Goal: Browse casually: Explore the website without a specific task or goal

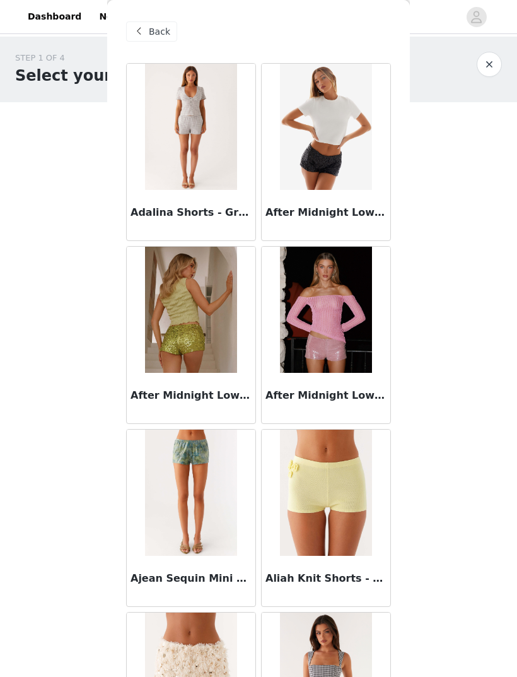
click at [155, 36] on span "Back" at bounding box center [159, 31] width 21 height 13
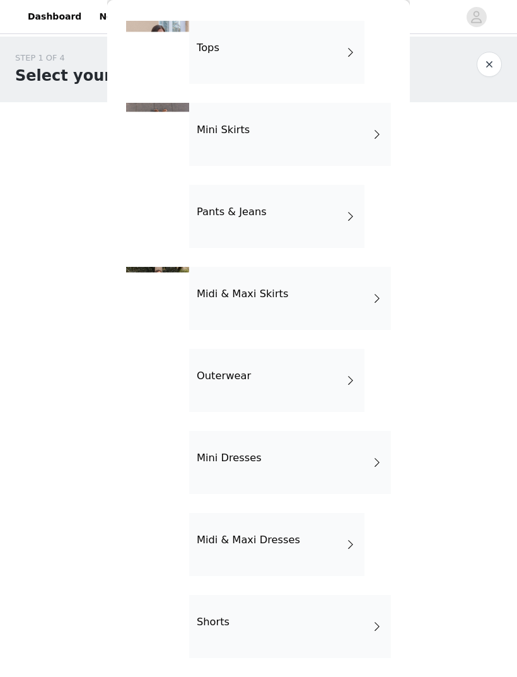
scroll to position [42, 0]
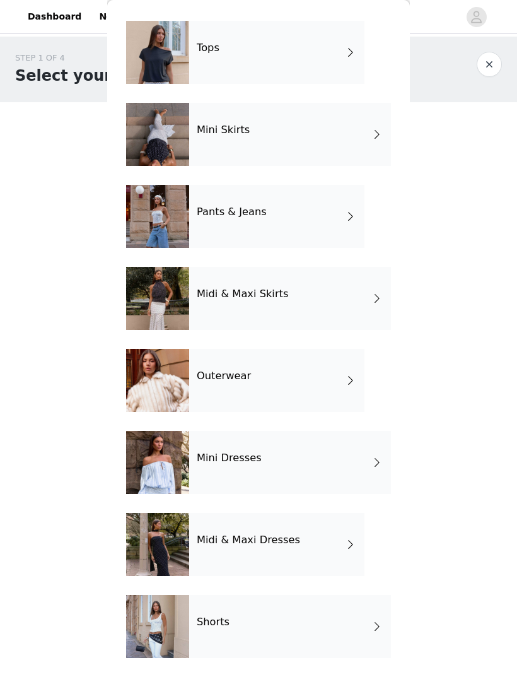
click at [348, 554] on div "Midi & Maxi Dresses" at bounding box center [276, 544] width 175 height 63
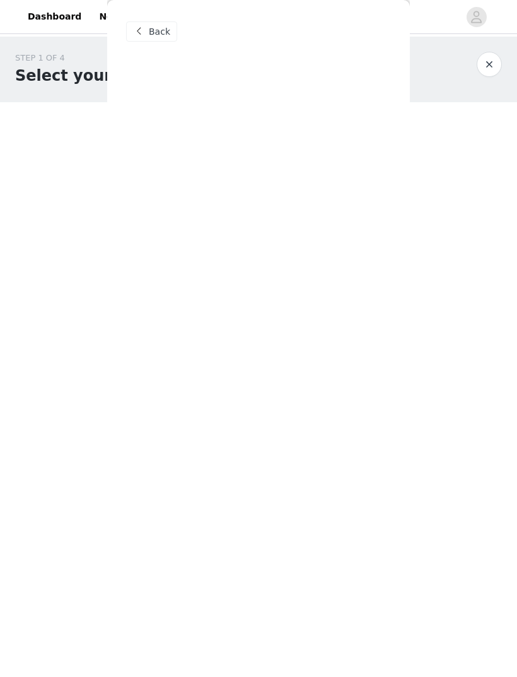
scroll to position [0, 0]
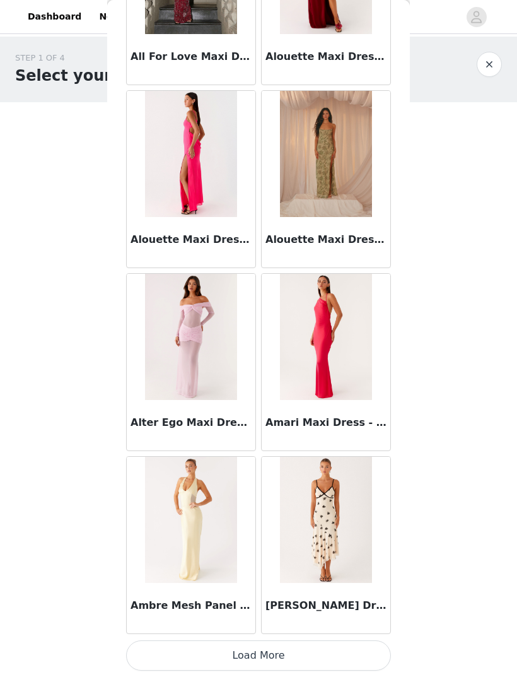
click at [180, 649] on button "Load More" at bounding box center [258, 655] width 265 height 30
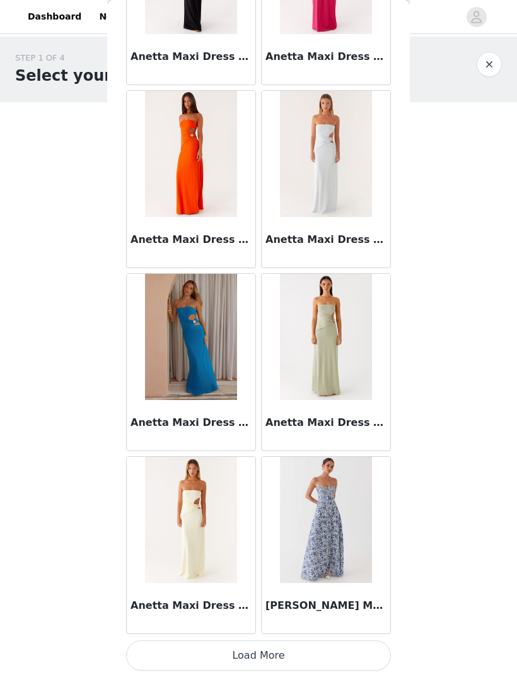
scroll to position [3084, 0]
click at [185, 644] on button "Load More" at bounding box center [258, 655] width 265 height 30
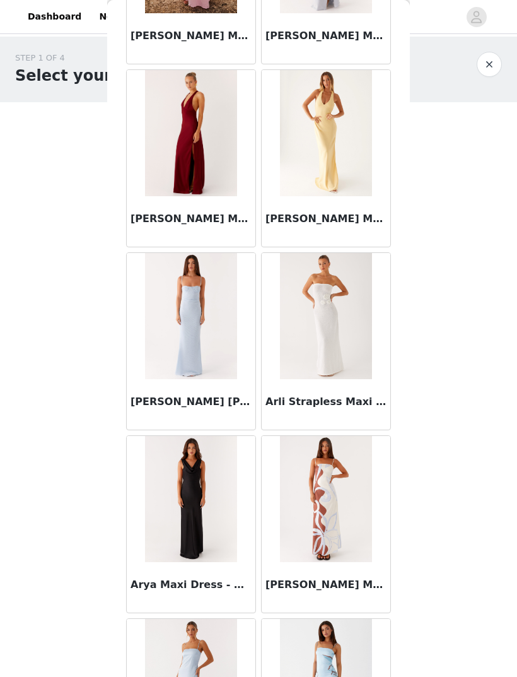
scroll to position [3836, 0]
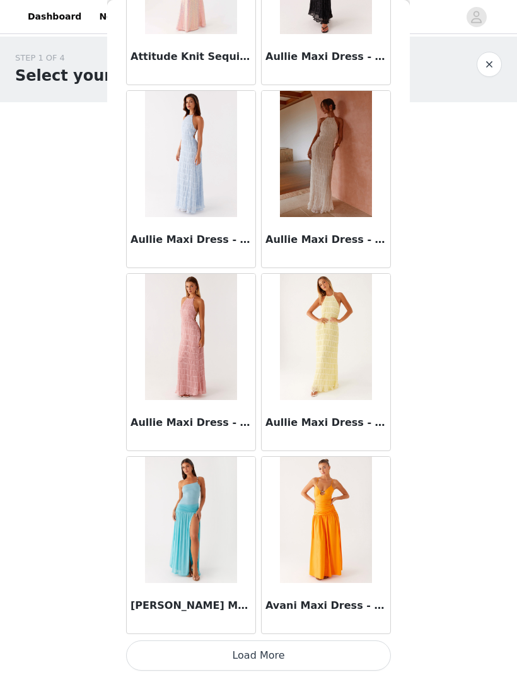
click at [194, 644] on button "Load More" at bounding box center [258, 655] width 265 height 30
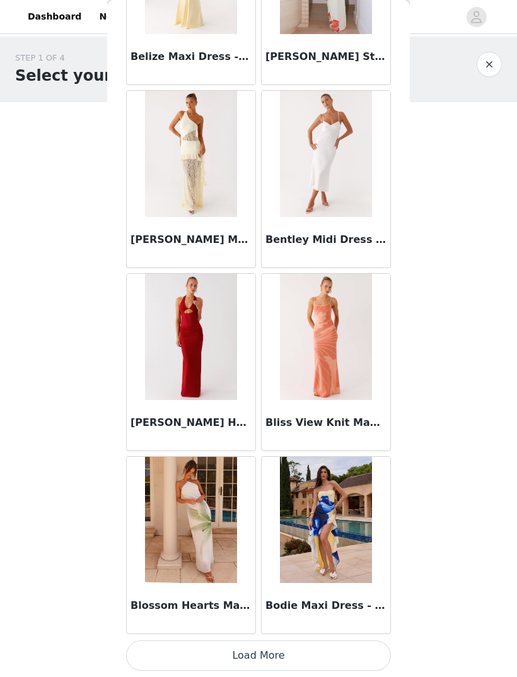
scroll to position [6743, 0]
click at [175, 649] on button "Load More" at bounding box center [258, 655] width 265 height 30
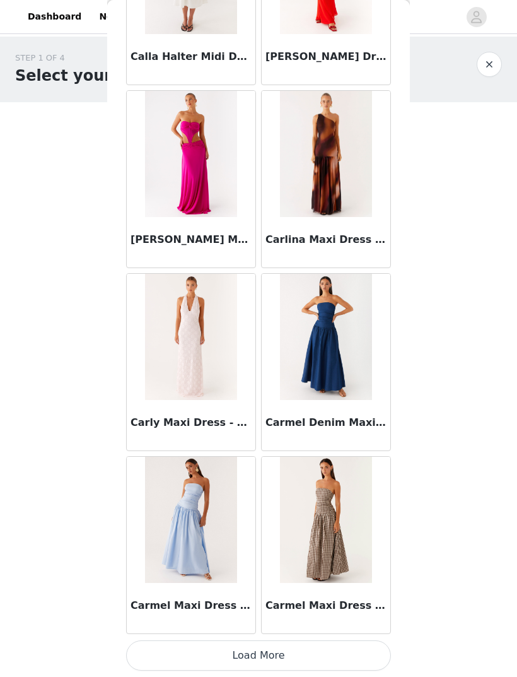
click at [177, 646] on button "Load More" at bounding box center [258, 655] width 265 height 30
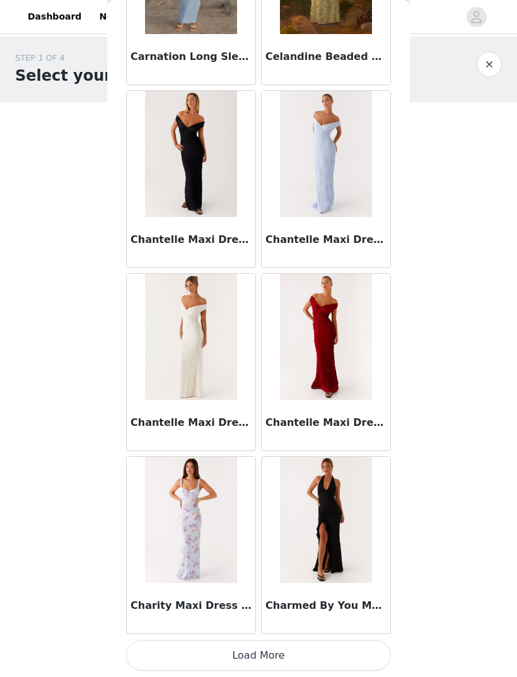
scroll to position [10403, 0]
click at [179, 656] on button "Load More" at bounding box center [258, 655] width 265 height 30
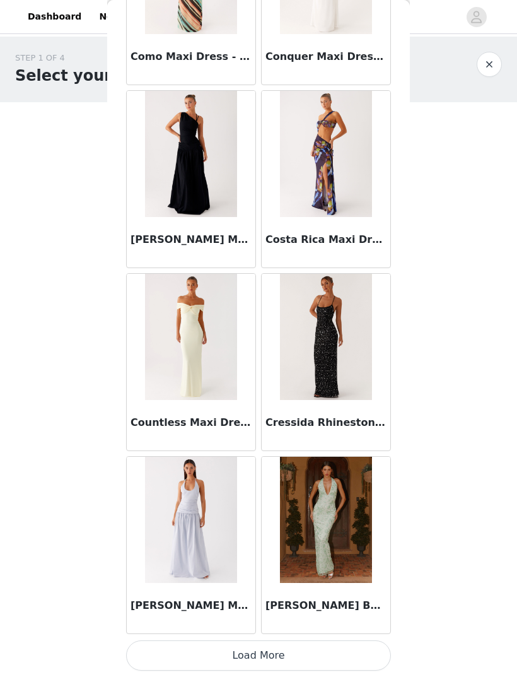
click at [177, 651] on button "Load More" at bounding box center [258, 655] width 265 height 30
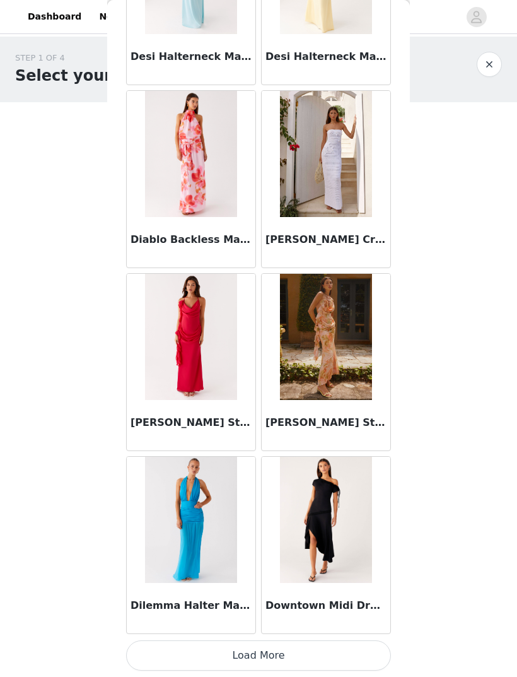
scroll to position [14063, 0]
click at [175, 649] on button "Load More" at bounding box center [258, 655] width 265 height 30
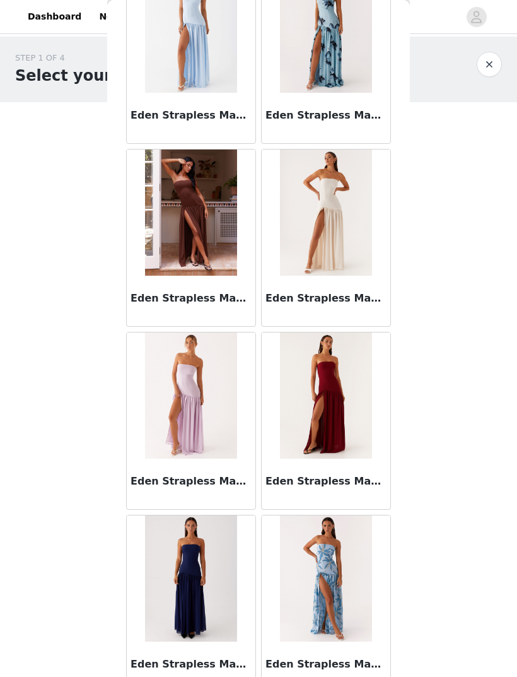
scroll to position [15472, 0]
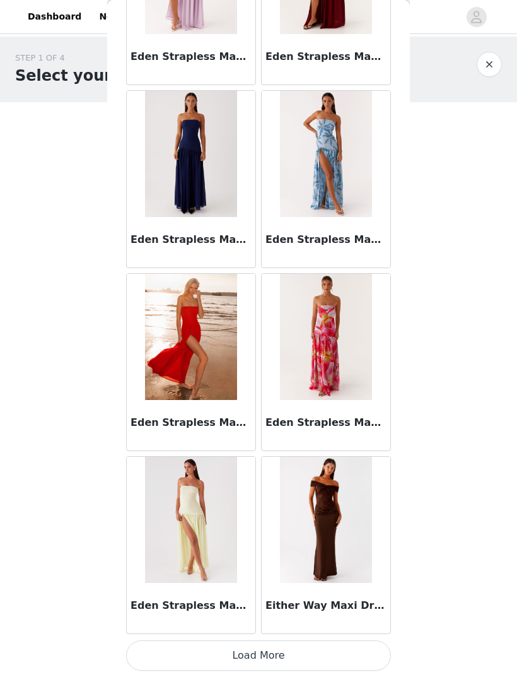
click at [163, 657] on button "Load More" at bounding box center [258, 655] width 265 height 30
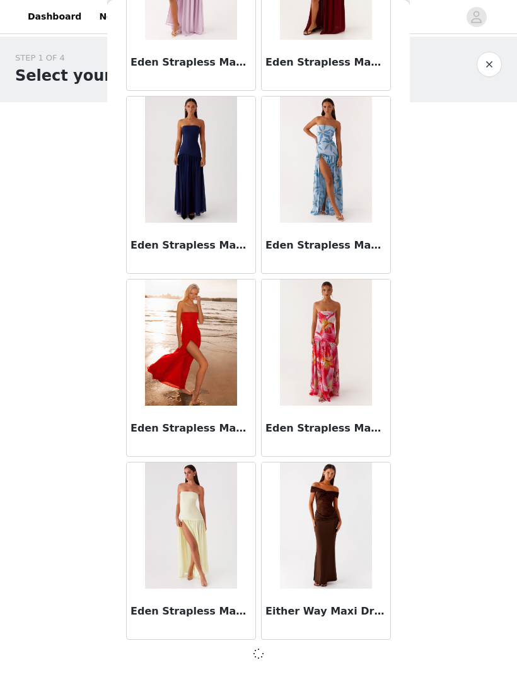
scroll to position [15887, 0]
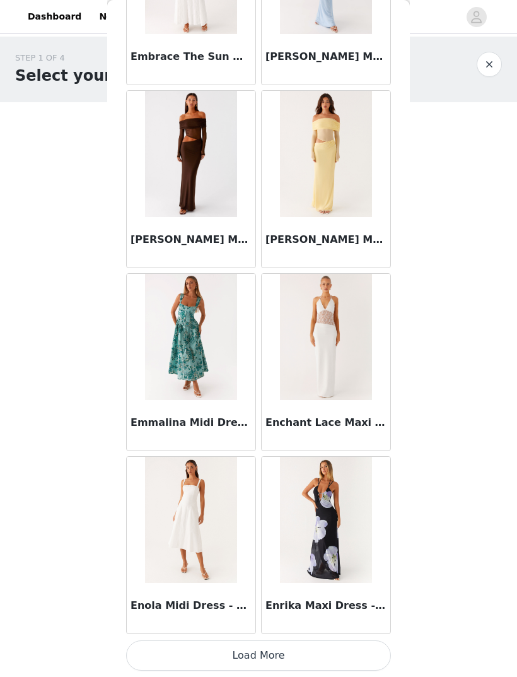
click at [224, 651] on button "Load More" at bounding box center [258, 655] width 265 height 30
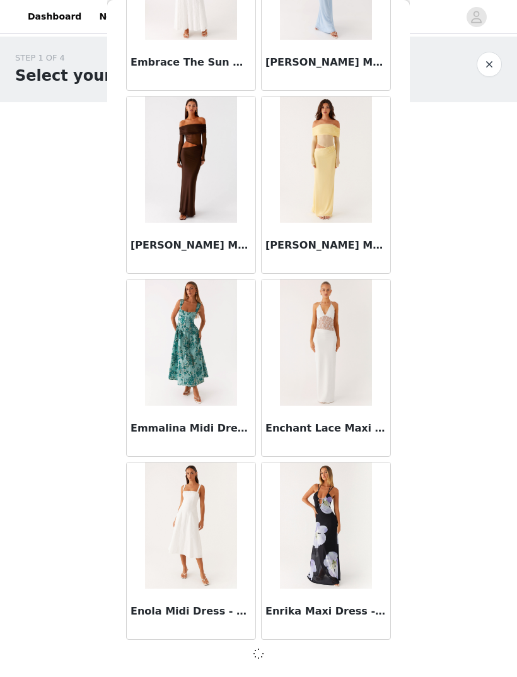
scroll to position [17717, 0]
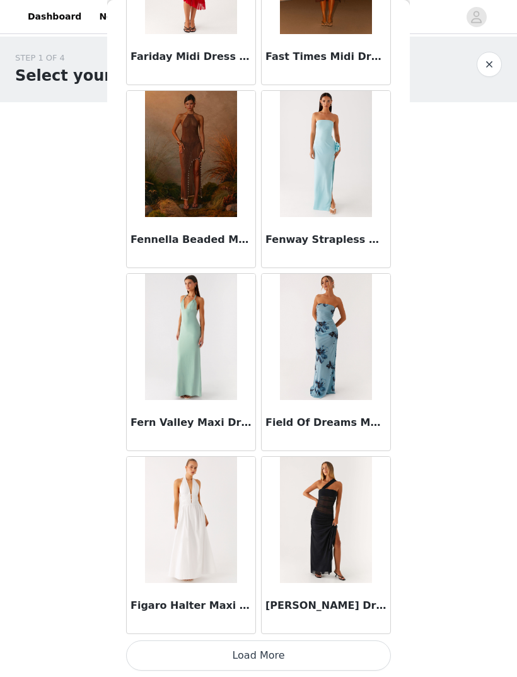
click at [183, 653] on button "Load More" at bounding box center [258, 655] width 265 height 30
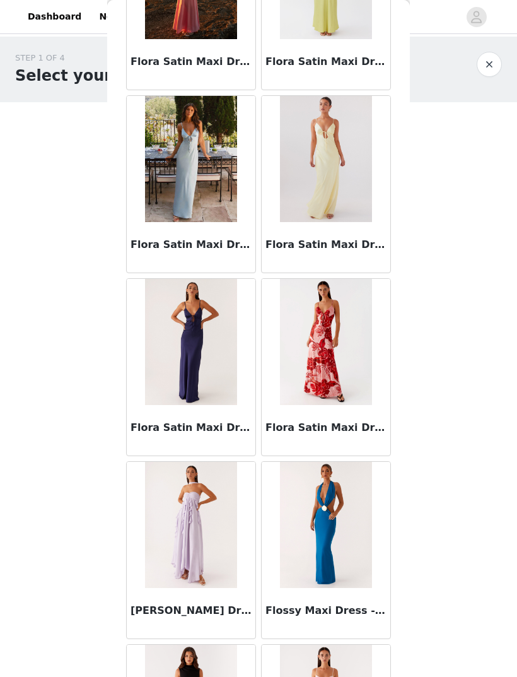
scroll to position [20646, 0]
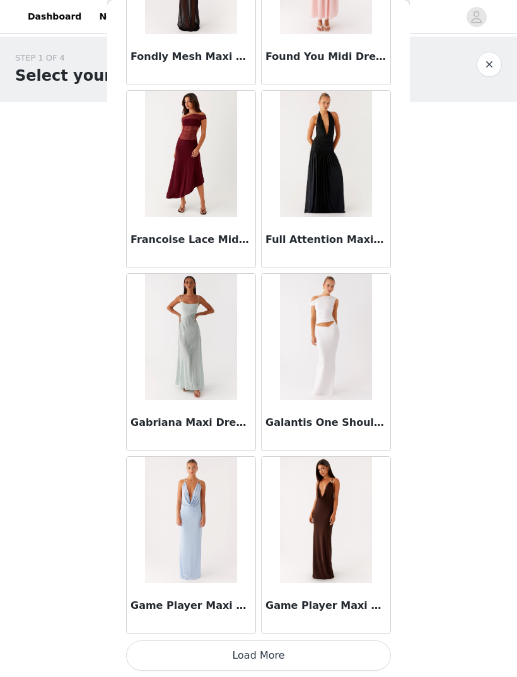
click at [183, 651] on button "Load More" at bounding box center [258, 655] width 265 height 30
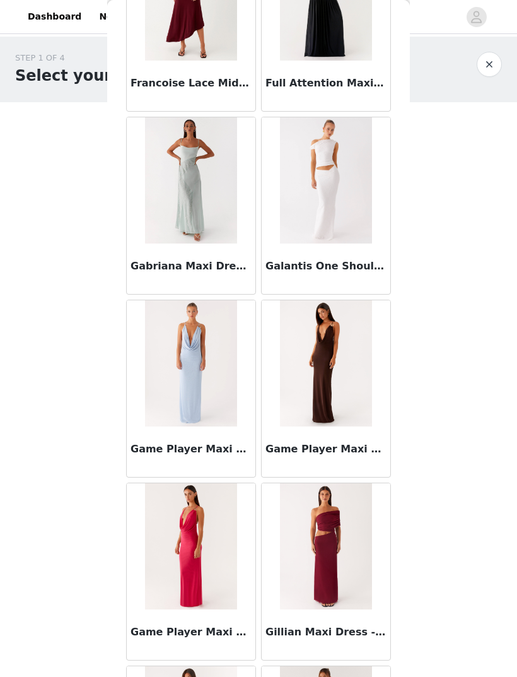
click at [13, 357] on body "Dashboard Networks STEP 1 OF 4 Select your styles! You will receive 4 products.…" at bounding box center [258, 338] width 517 height 677
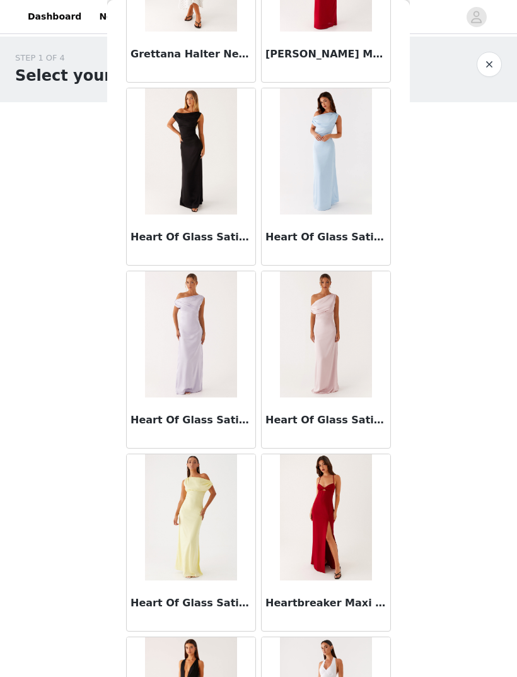
scroll to position [23025, 0]
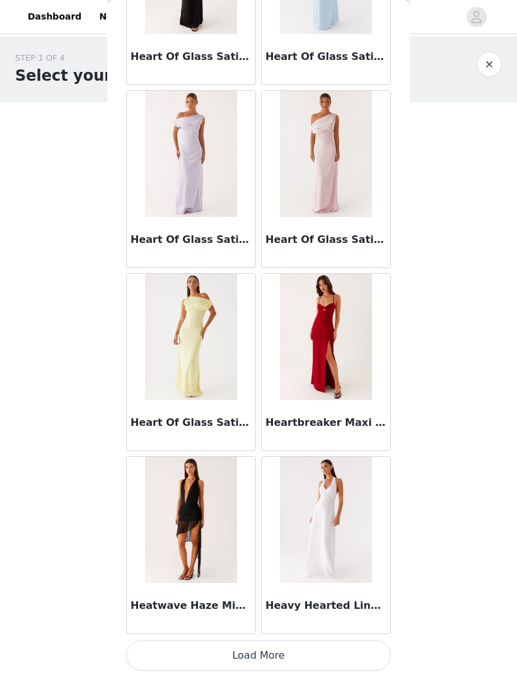
click at [171, 649] on button "Load More" at bounding box center [258, 655] width 265 height 30
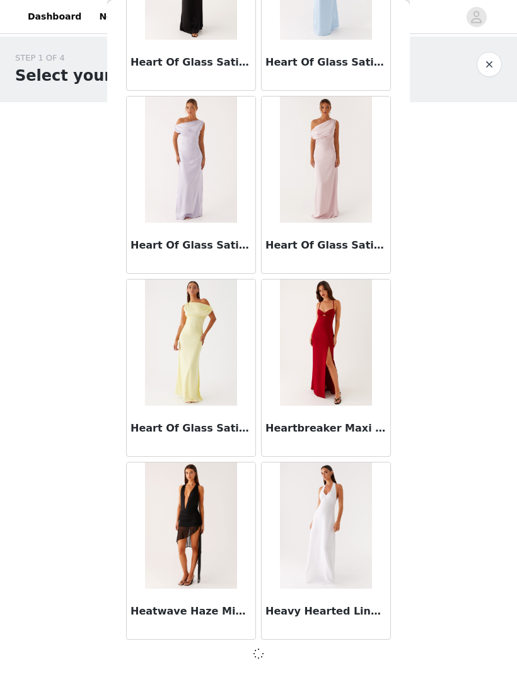
scroll to position [23207, 0]
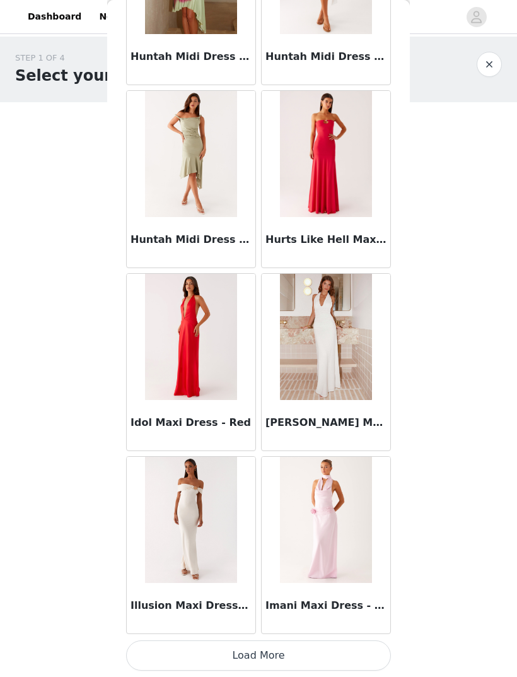
click at [182, 651] on button "Load More" at bounding box center [258, 655] width 265 height 30
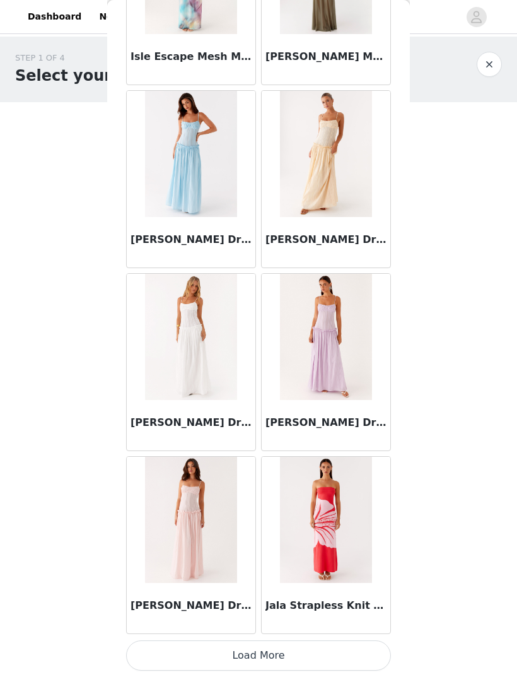
scroll to position [26872, 0]
click at [289, 659] on button "Load More" at bounding box center [258, 655] width 265 height 30
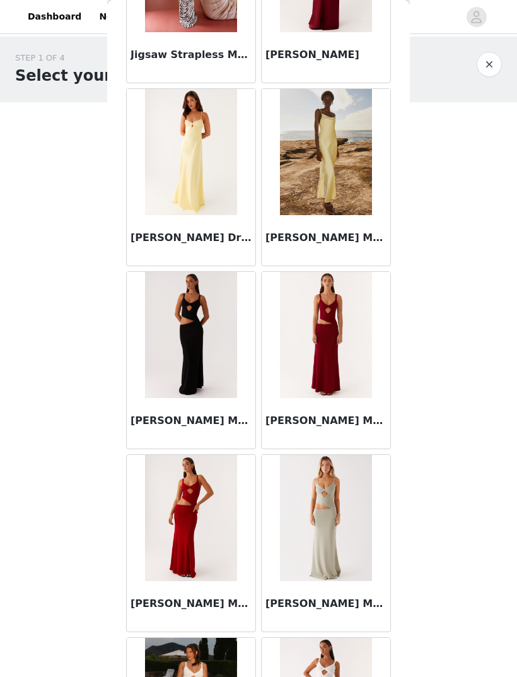
scroll to position [28352, 0]
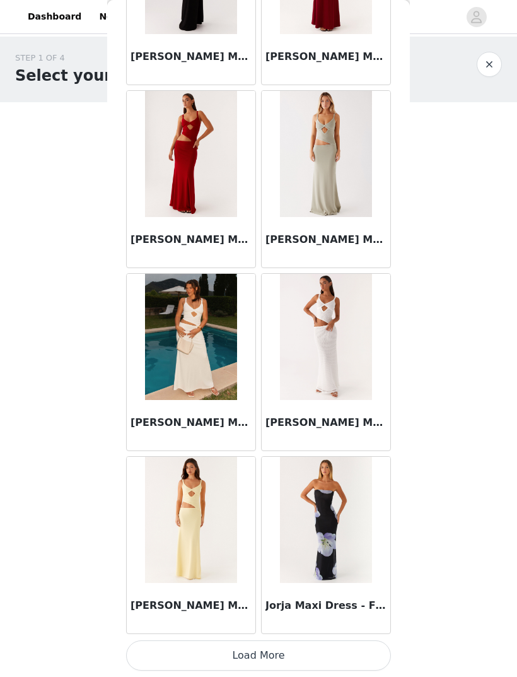
click at [224, 658] on button "Load More" at bounding box center [258, 655] width 265 height 30
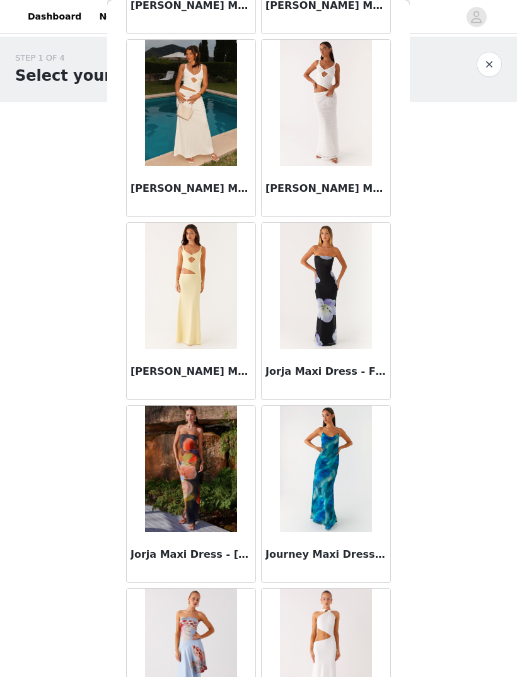
scroll to position [28938, 0]
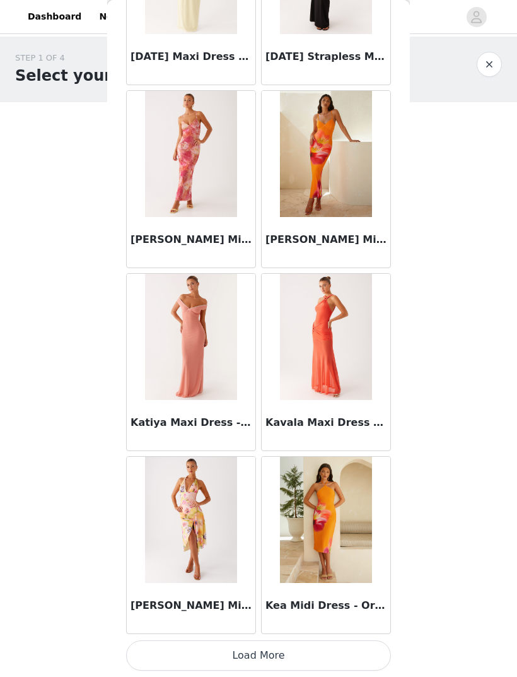
click at [200, 661] on button "Load More" at bounding box center [258, 655] width 265 height 30
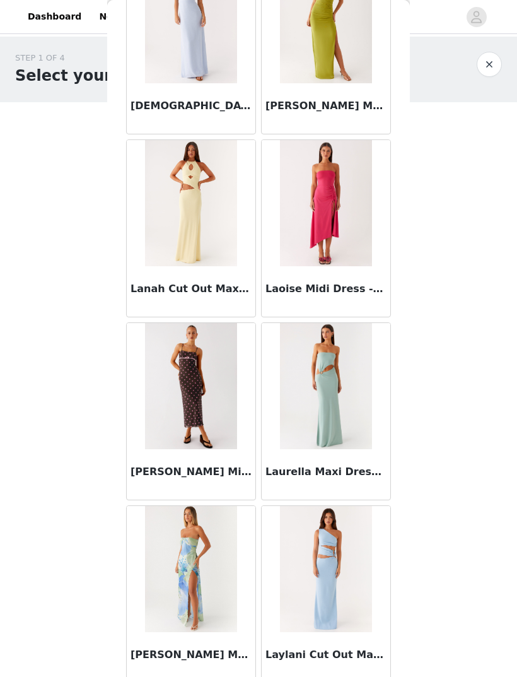
scroll to position [32130, 0]
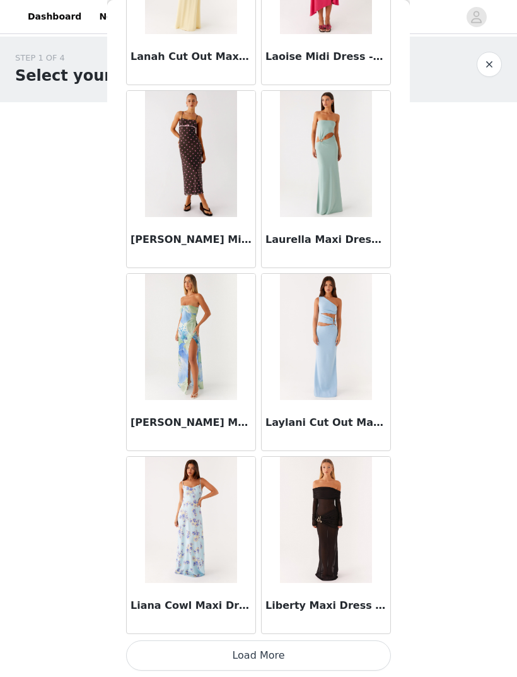
click at [155, 654] on button "Load More" at bounding box center [258, 655] width 265 height 30
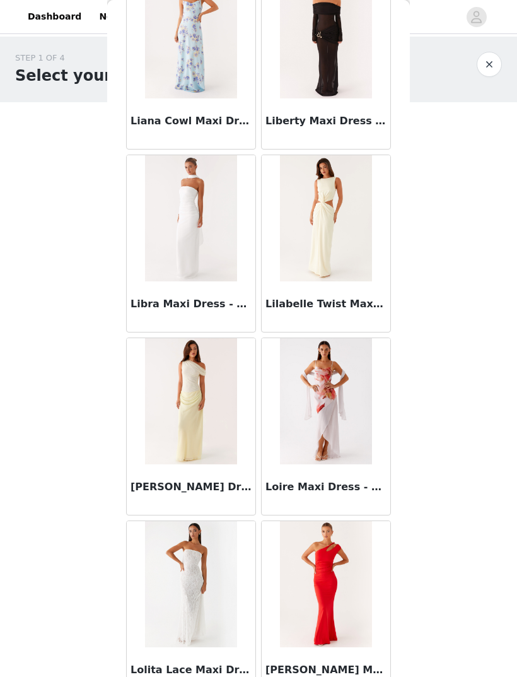
scroll to position [32847, 0]
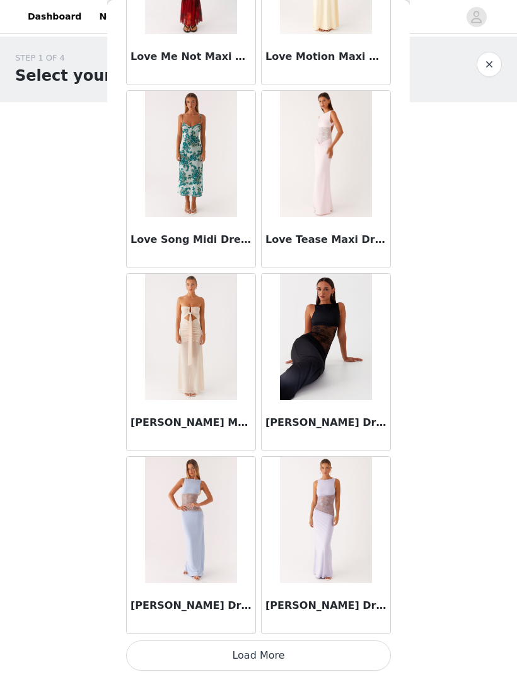
click at [211, 654] on button "Load More" at bounding box center [258, 655] width 265 height 30
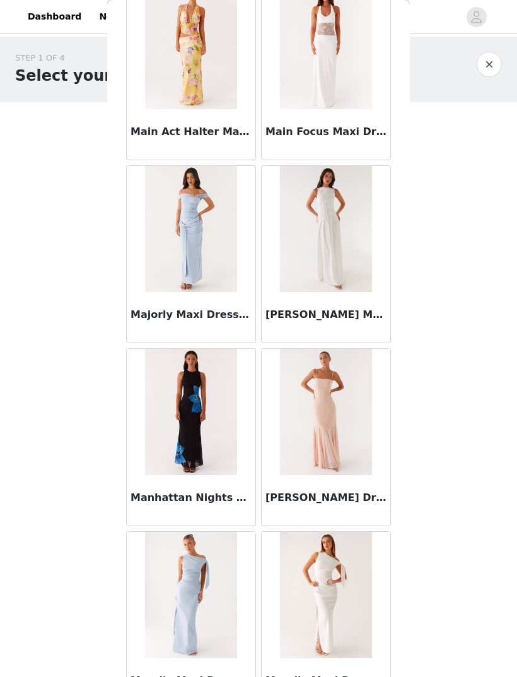
scroll to position [35947, 0]
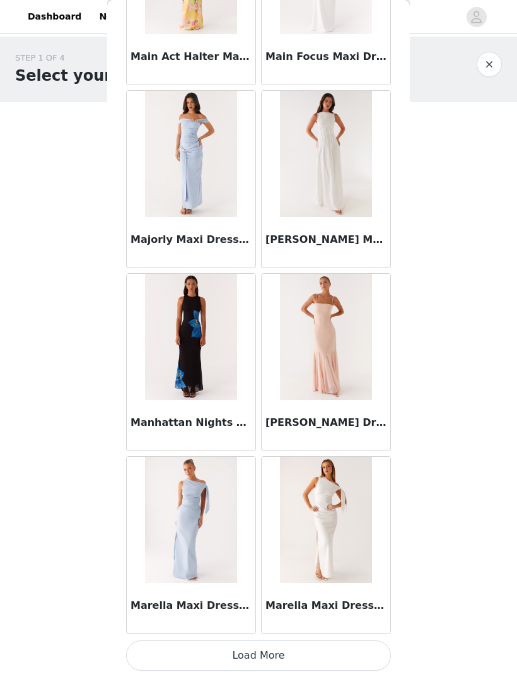
click at [324, 646] on button "Load More" at bounding box center [258, 655] width 265 height 30
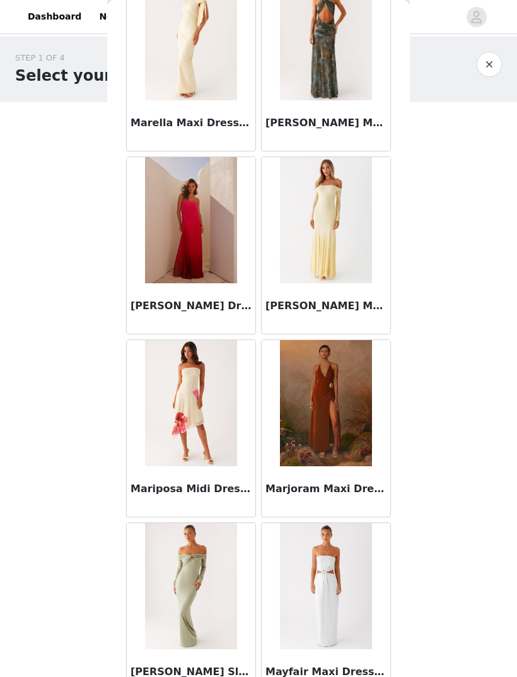
scroll to position [36743, 0]
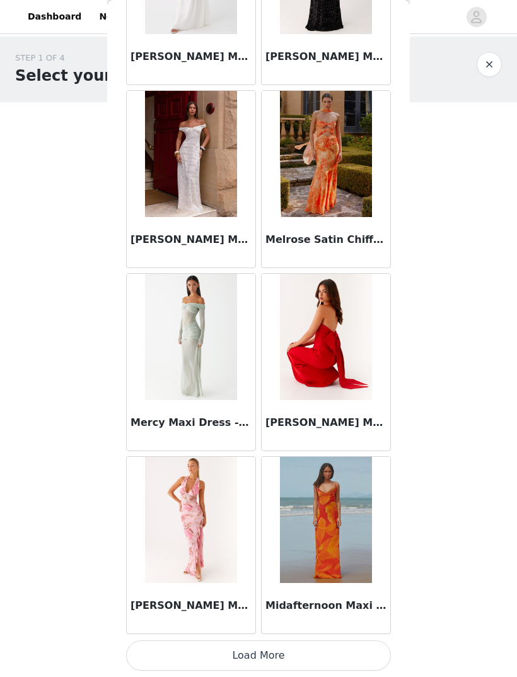
click at [276, 650] on button "Load More" at bounding box center [258, 655] width 265 height 30
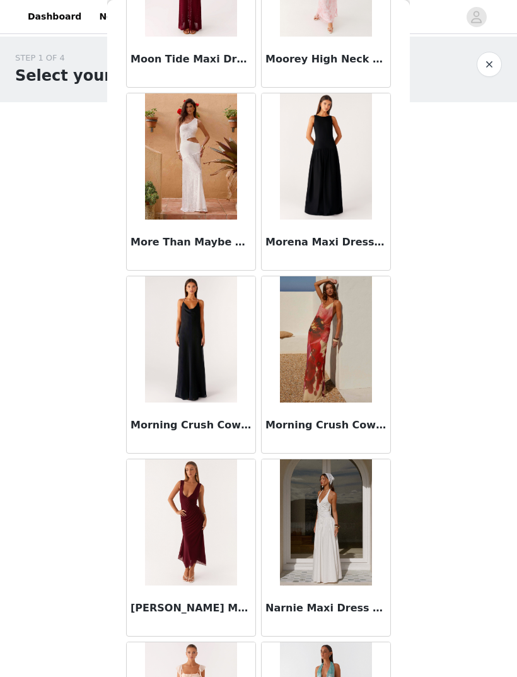
scroll to position [39618, 0]
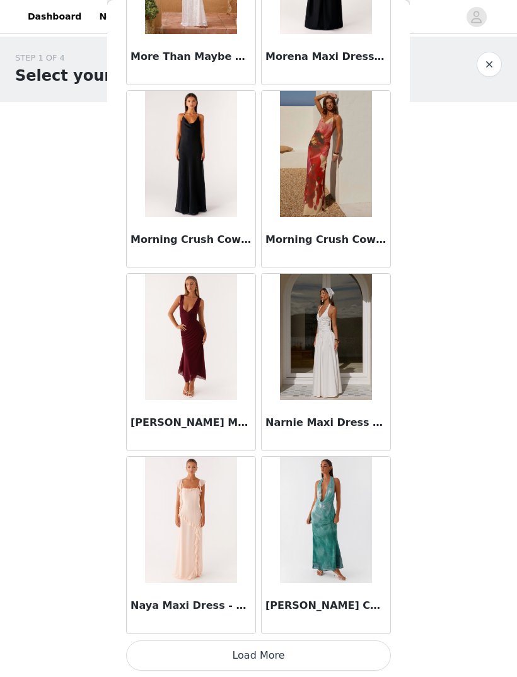
click at [300, 648] on button "Load More" at bounding box center [258, 655] width 265 height 30
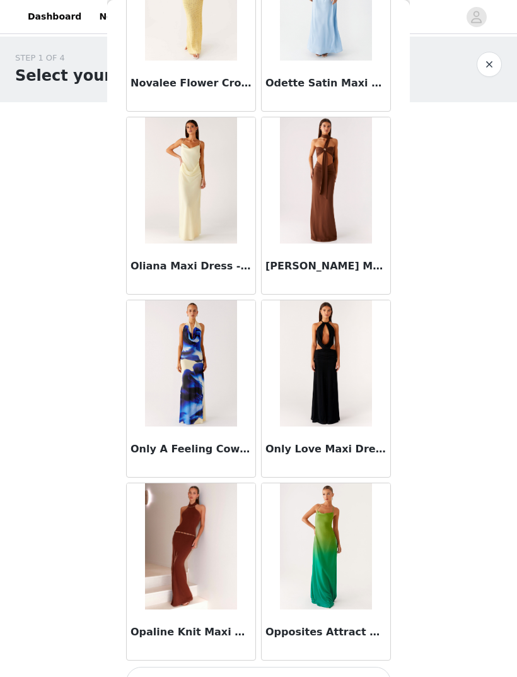
scroll to position [41486, 0]
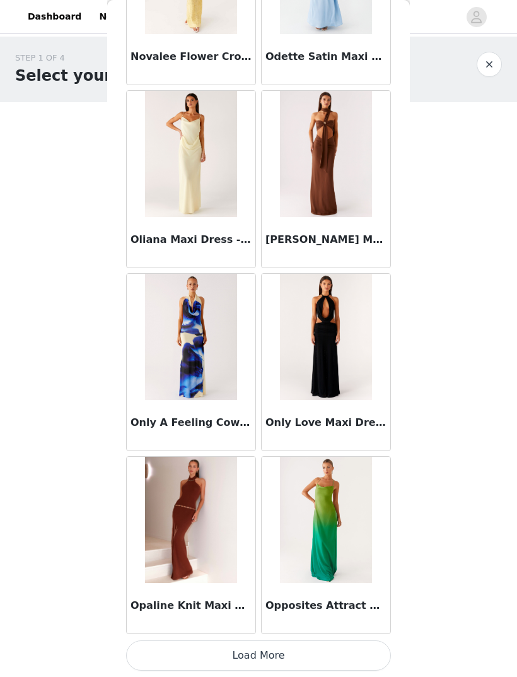
click at [310, 653] on button "Load More" at bounding box center [258, 655] width 265 height 30
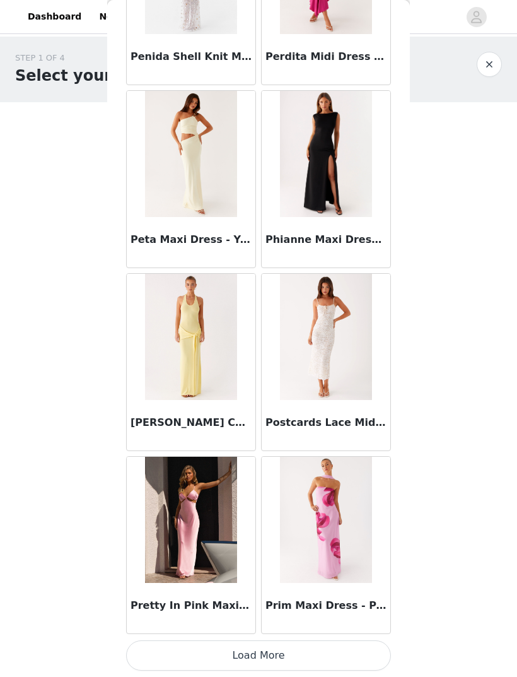
click at [331, 648] on button "Load More" at bounding box center [258, 655] width 265 height 30
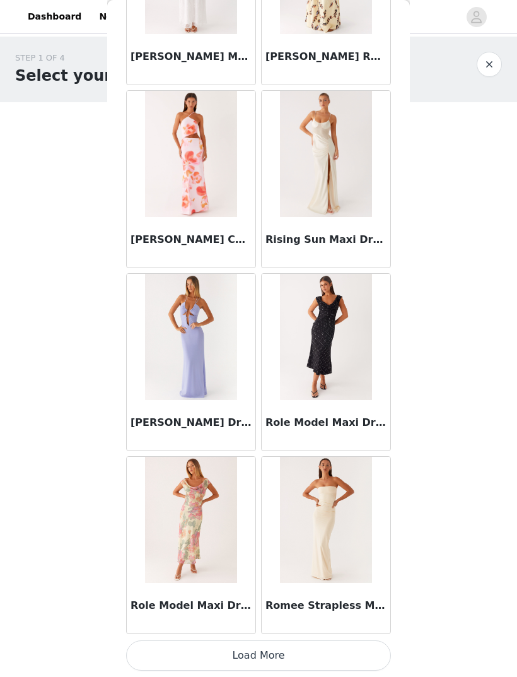
scroll to position [45171, 0]
click at [348, 647] on button "Load More" at bounding box center [258, 655] width 265 height 30
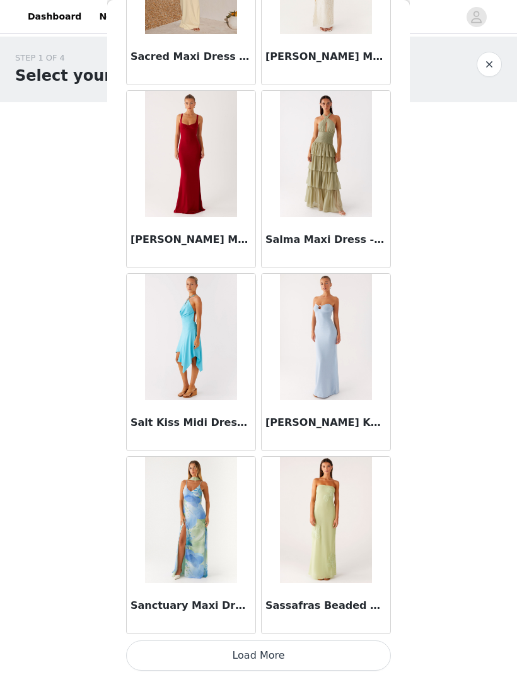
scroll to position [47001, 0]
click at [343, 652] on button "Load More" at bounding box center [258, 655] width 265 height 30
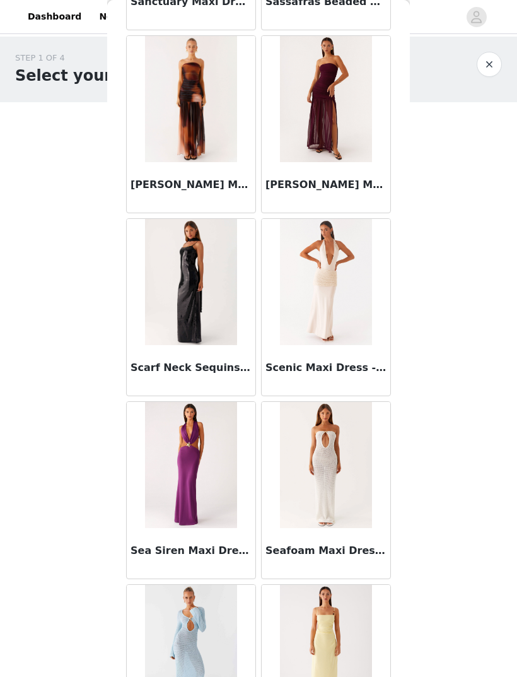
scroll to position [47607, 0]
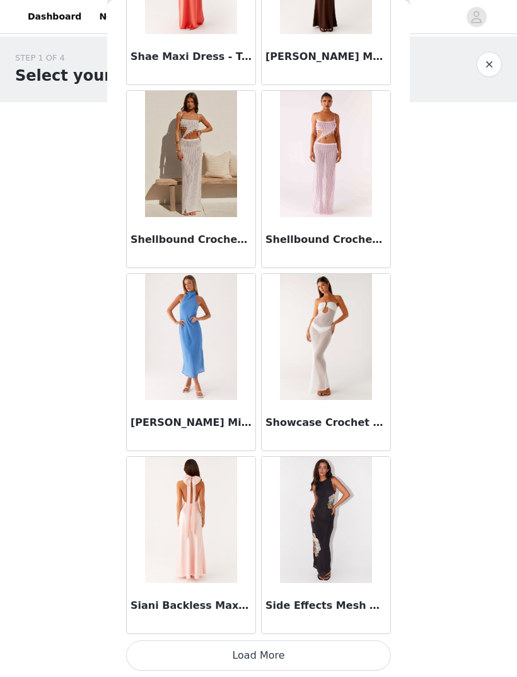
click at [336, 653] on button "Load More" at bounding box center [258, 655] width 265 height 30
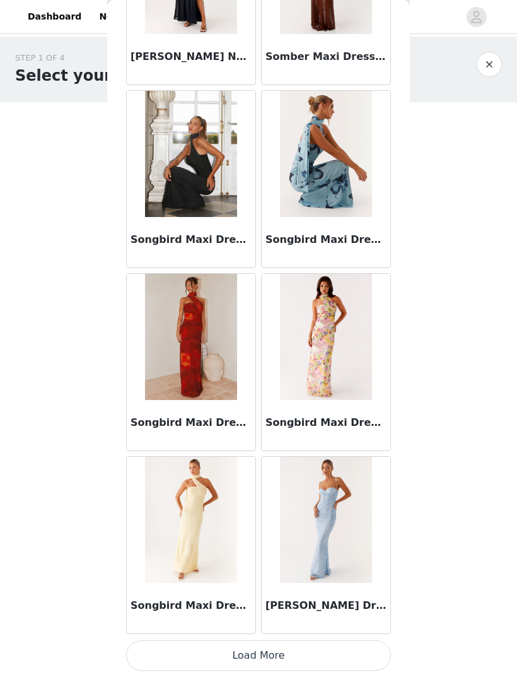
click at [333, 653] on button "Load More" at bounding box center [258, 655] width 265 height 30
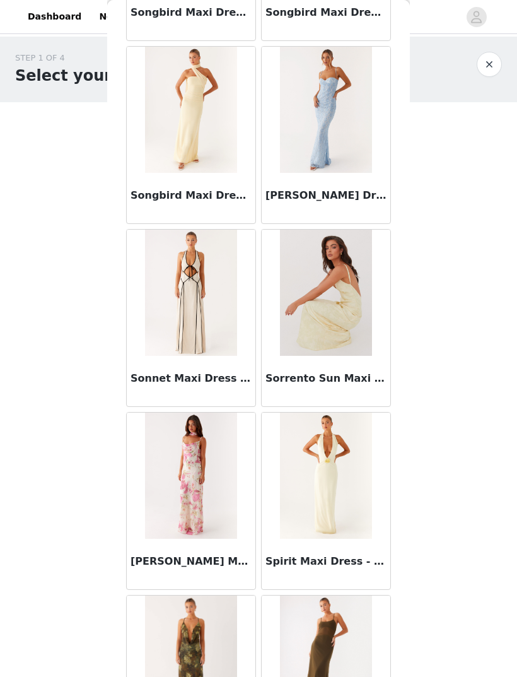
scroll to position [51072, 0]
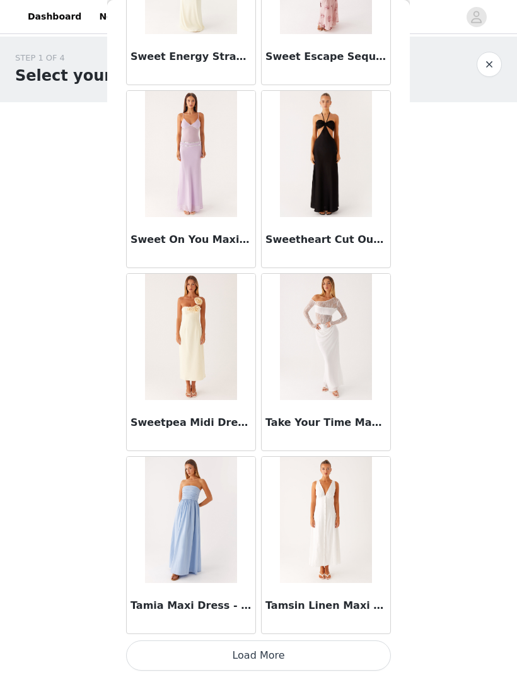
click at [315, 652] on button "Load More" at bounding box center [258, 655] width 265 height 30
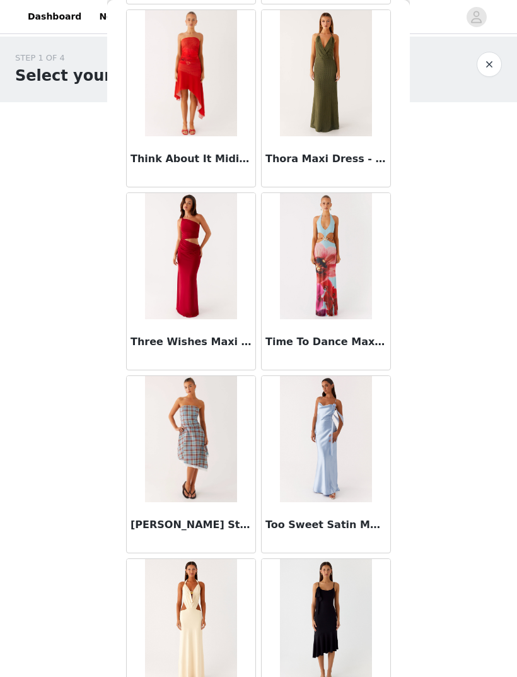
scroll to position [54113, 0]
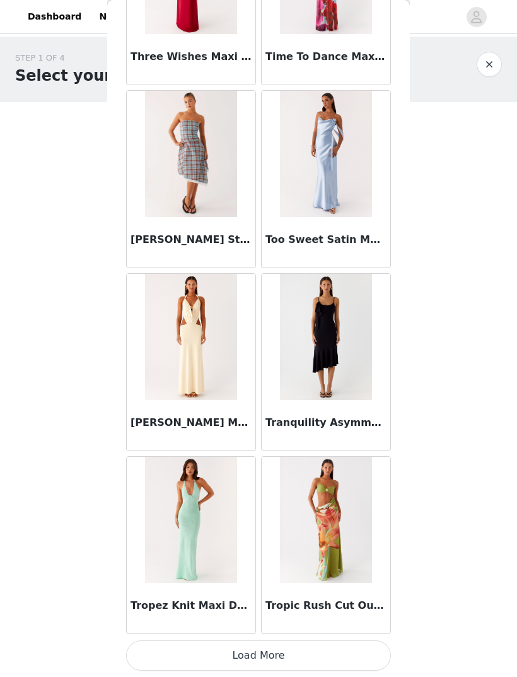
click at [336, 652] on button "Load More" at bounding box center [258, 655] width 265 height 30
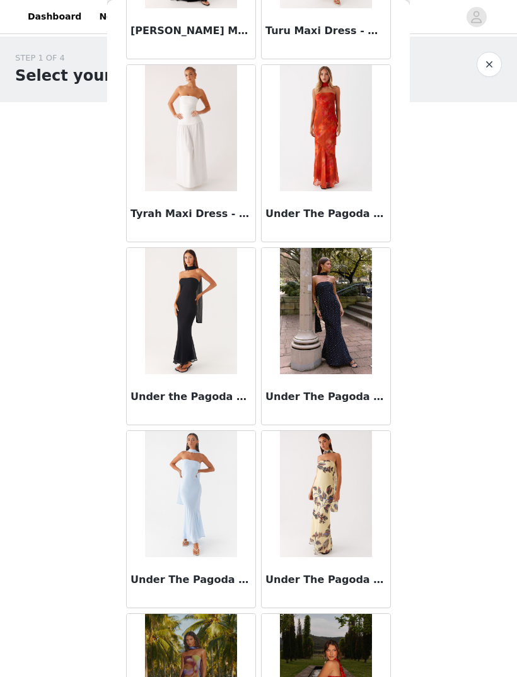
scroll to position [55280, 0]
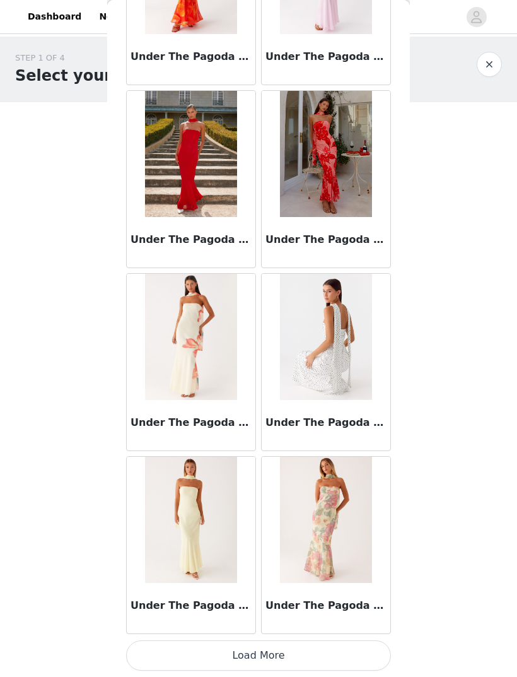
click at [317, 657] on button "Load More" at bounding box center [258, 655] width 265 height 30
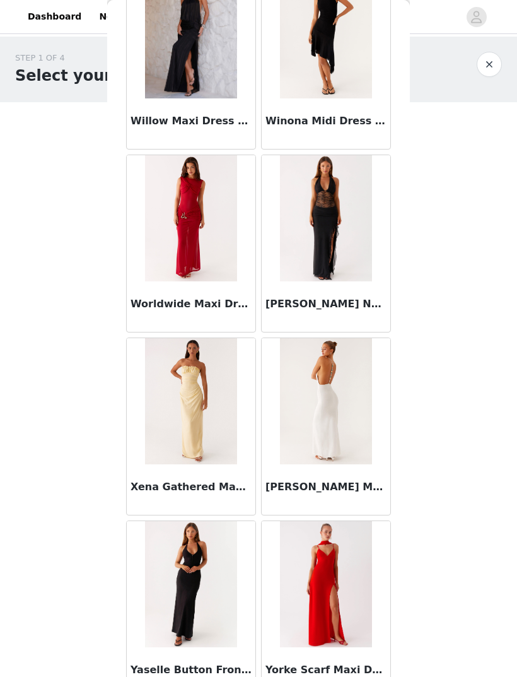
scroll to position [57916, 0]
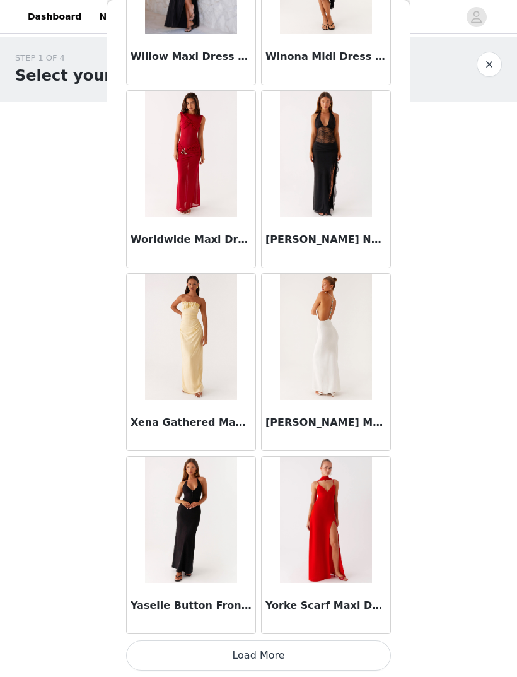
click at [309, 651] on button "Load More" at bounding box center [258, 655] width 265 height 30
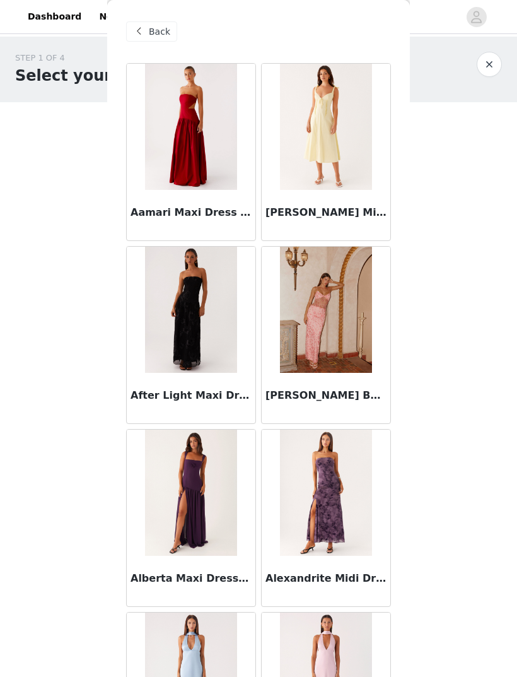
scroll to position [0, 0]
click at [158, 28] on span "Back" at bounding box center [159, 31] width 21 height 13
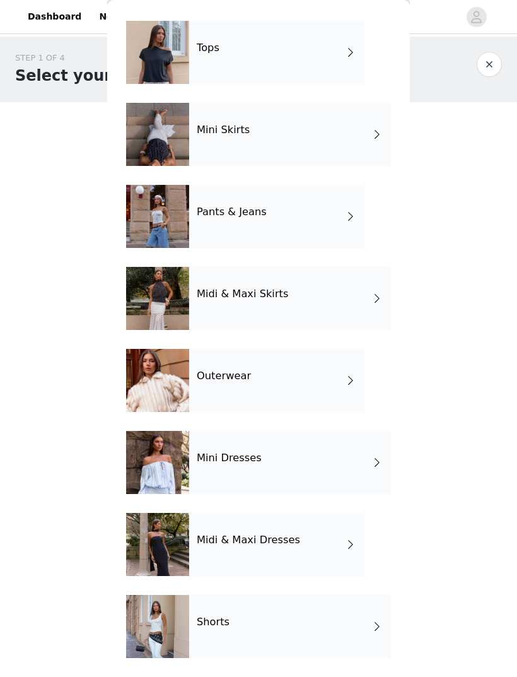
scroll to position [42, 0]
click at [323, 217] on div "Pants & Jeans" at bounding box center [276, 216] width 175 height 63
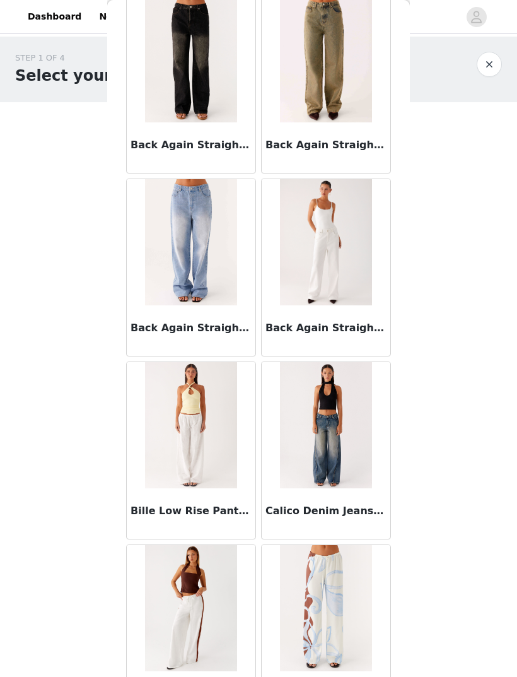
scroll to position [70, 0]
